Goal: Task Accomplishment & Management: Manage account settings

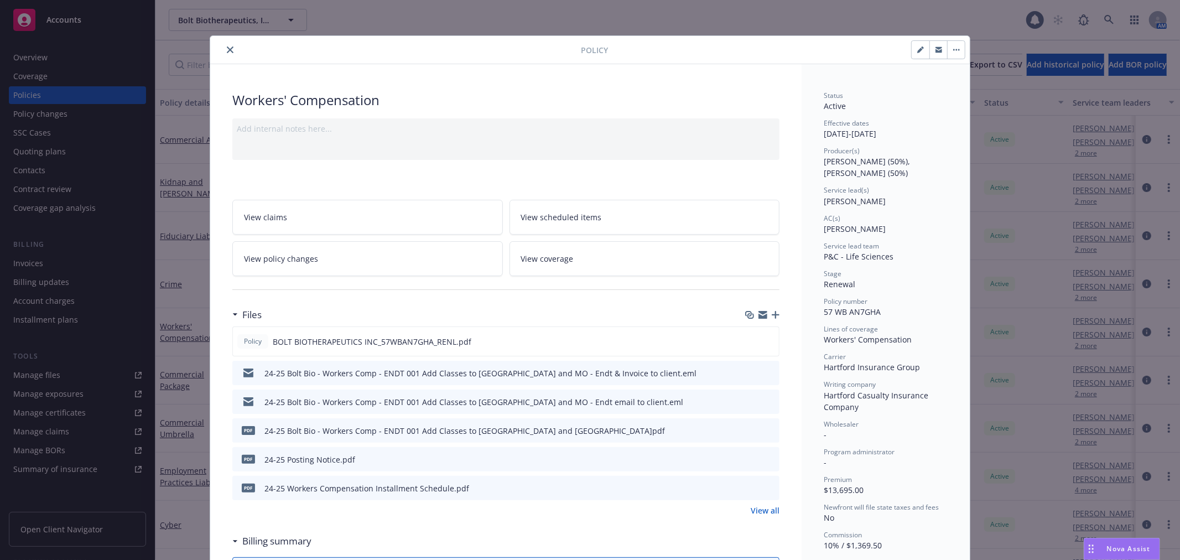
click at [223, 49] on button "close" at bounding box center [229, 49] width 13 height 13
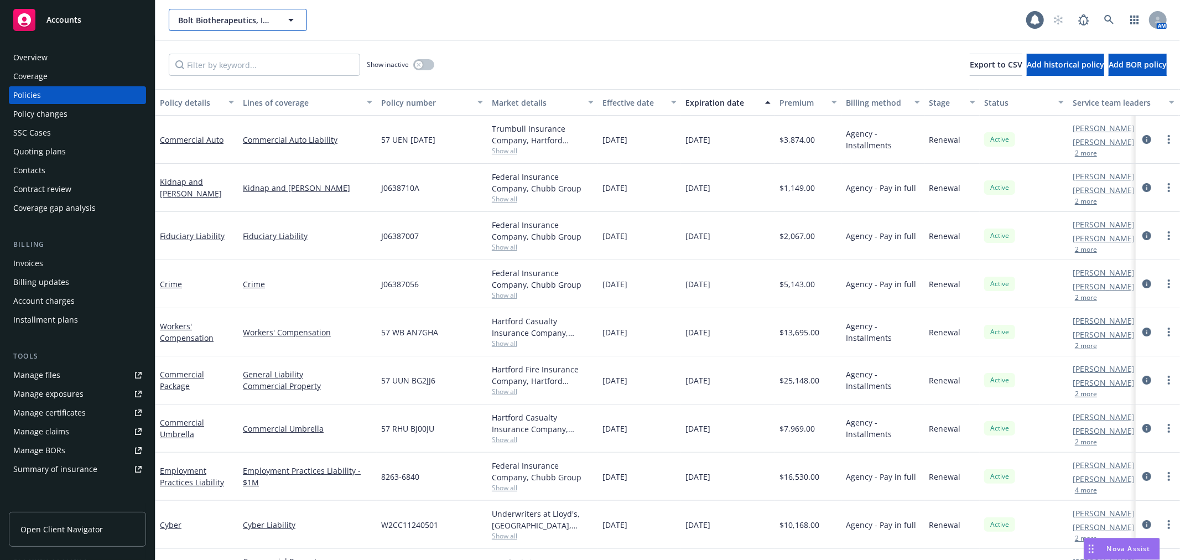
click at [242, 19] on span "Bolt Biotherapeutics, Inc." at bounding box center [226, 20] width 96 height 12
type input "arcus"
click at [238, 58] on div "Arcus Biosciences, Inc." at bounding box center [221, 51] width 91 height 16
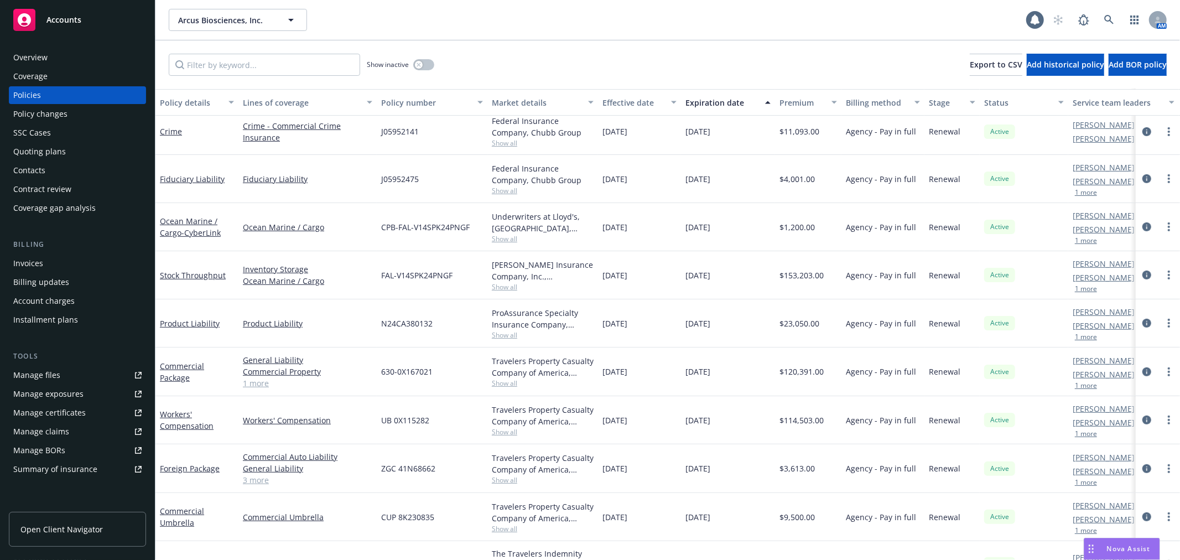
scroll to position [430, 0]
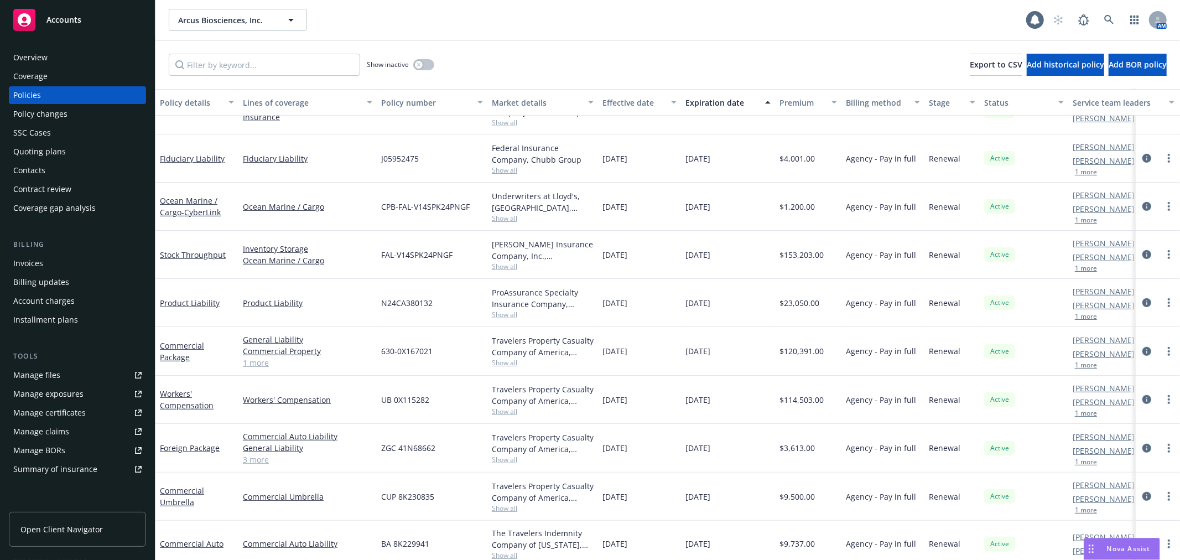
click at [75, 410] on div "Manage certificates" at bounding box center [49, 413] width 72 height 18
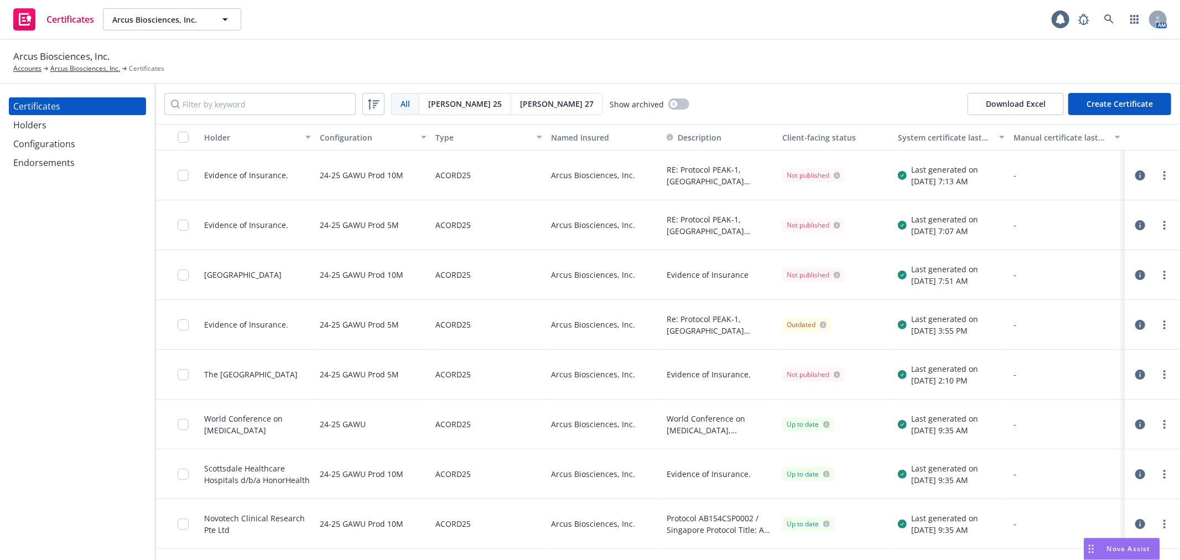
click at [64, 124] on div "Holders" at bounding box center [77, 125] width 128 height 18
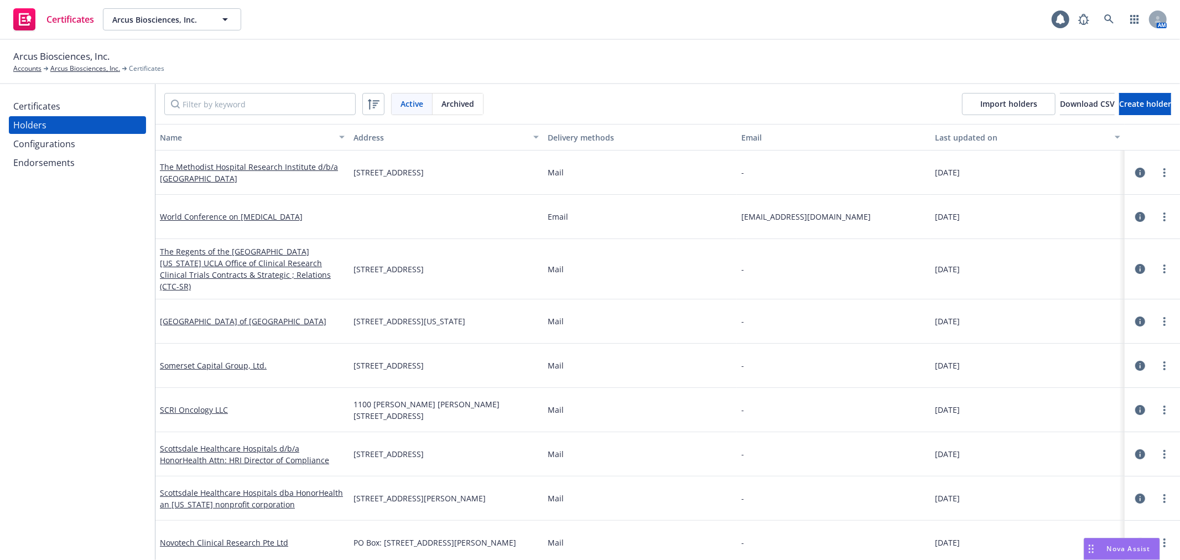
click at [65, 142] on div "Configurations" at bounding box center [44, 144] width 62 height 18
